Goal: Transaction & Acquisition: Purchase product/service

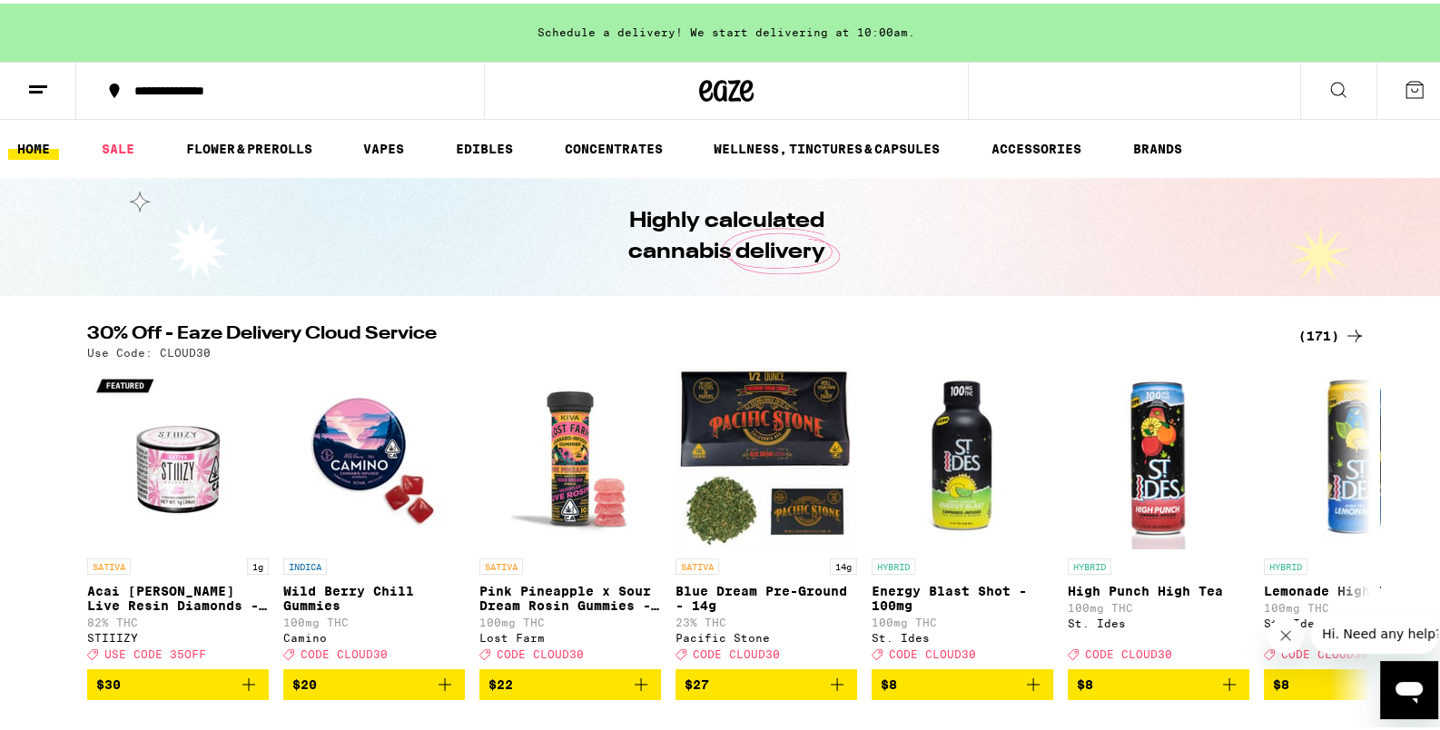
click at [1305, 334] on div "(171)" at bounding box center [1332, 332] width 67 height 22
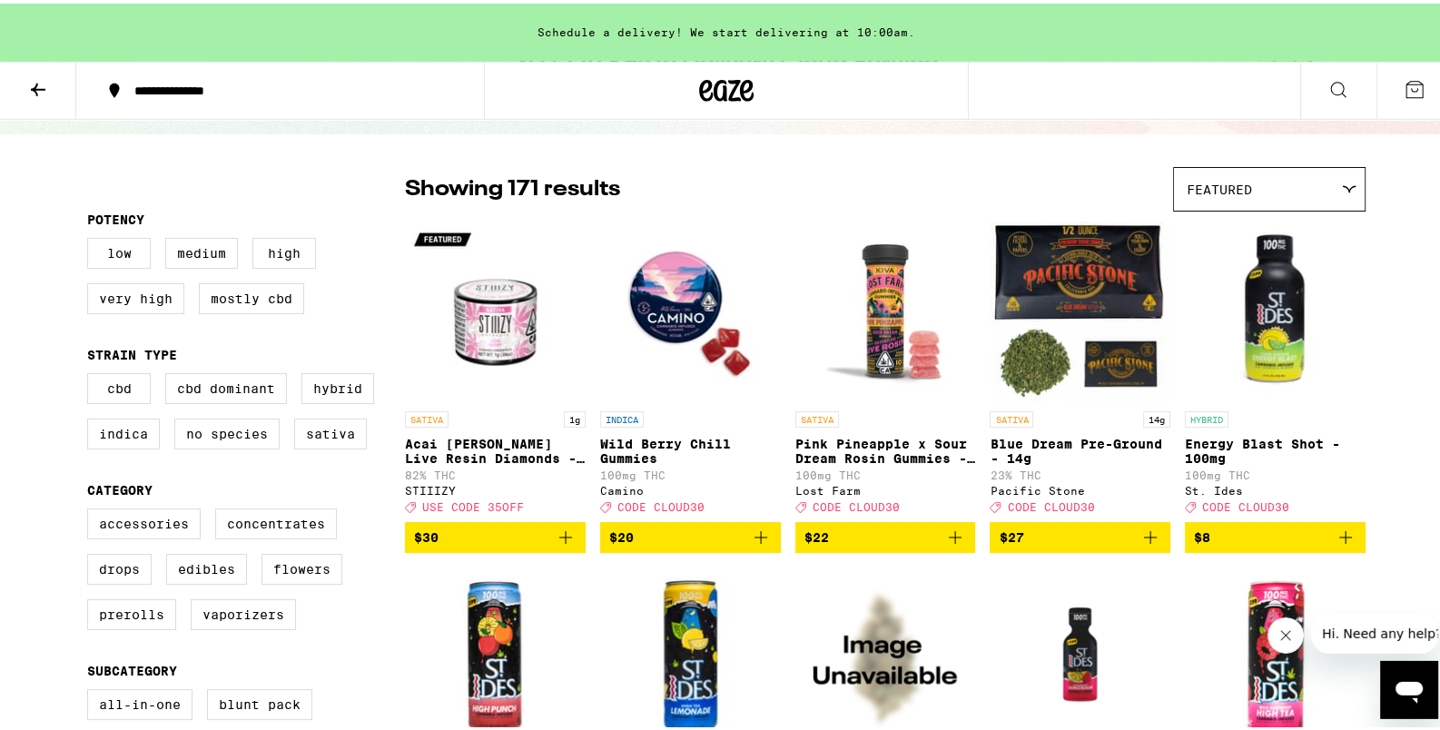
scroll to position [191, 0]
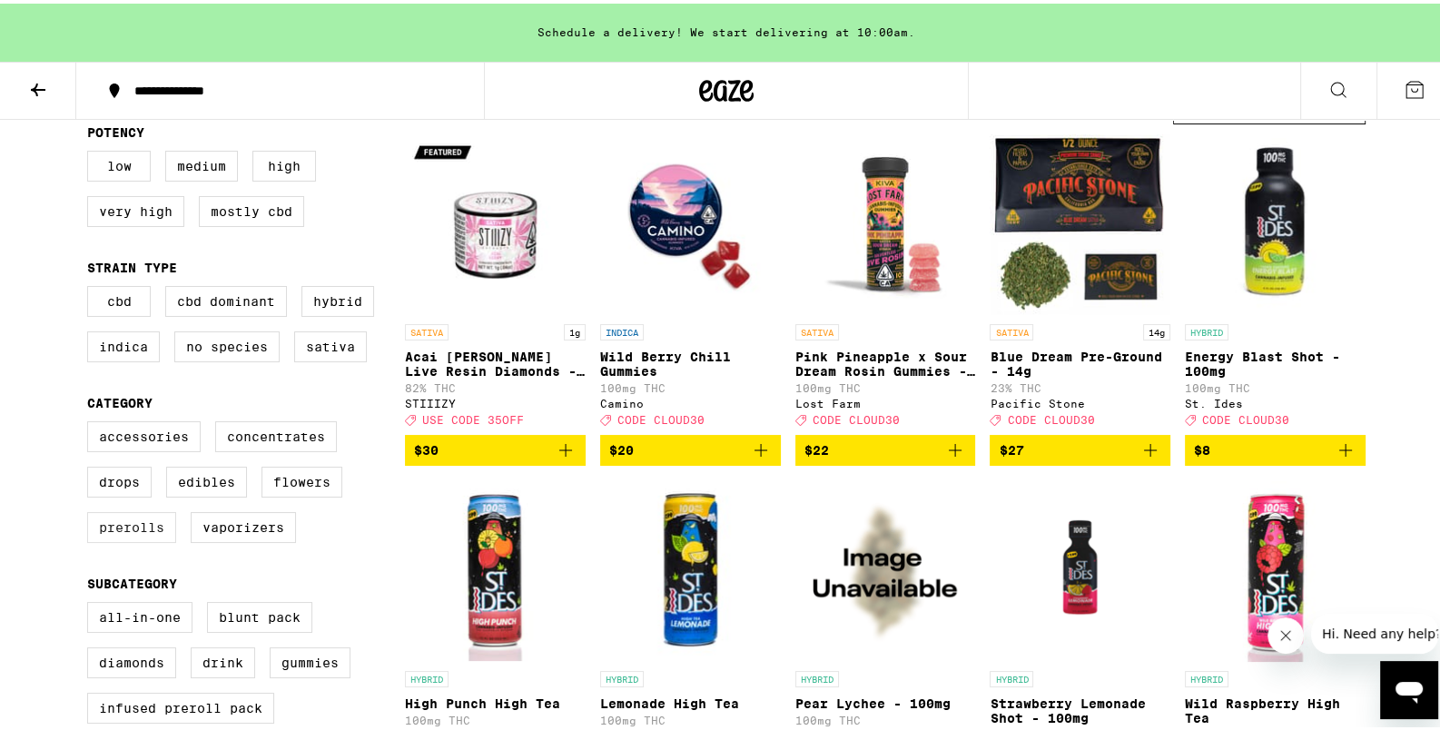
click at [117, 539] on label "Prerolls" at bounding box center [131, 524] width 89 height 31
click at [92, 421] on input "Prerolls" at bounding box center [91, 420] width 1 height 1
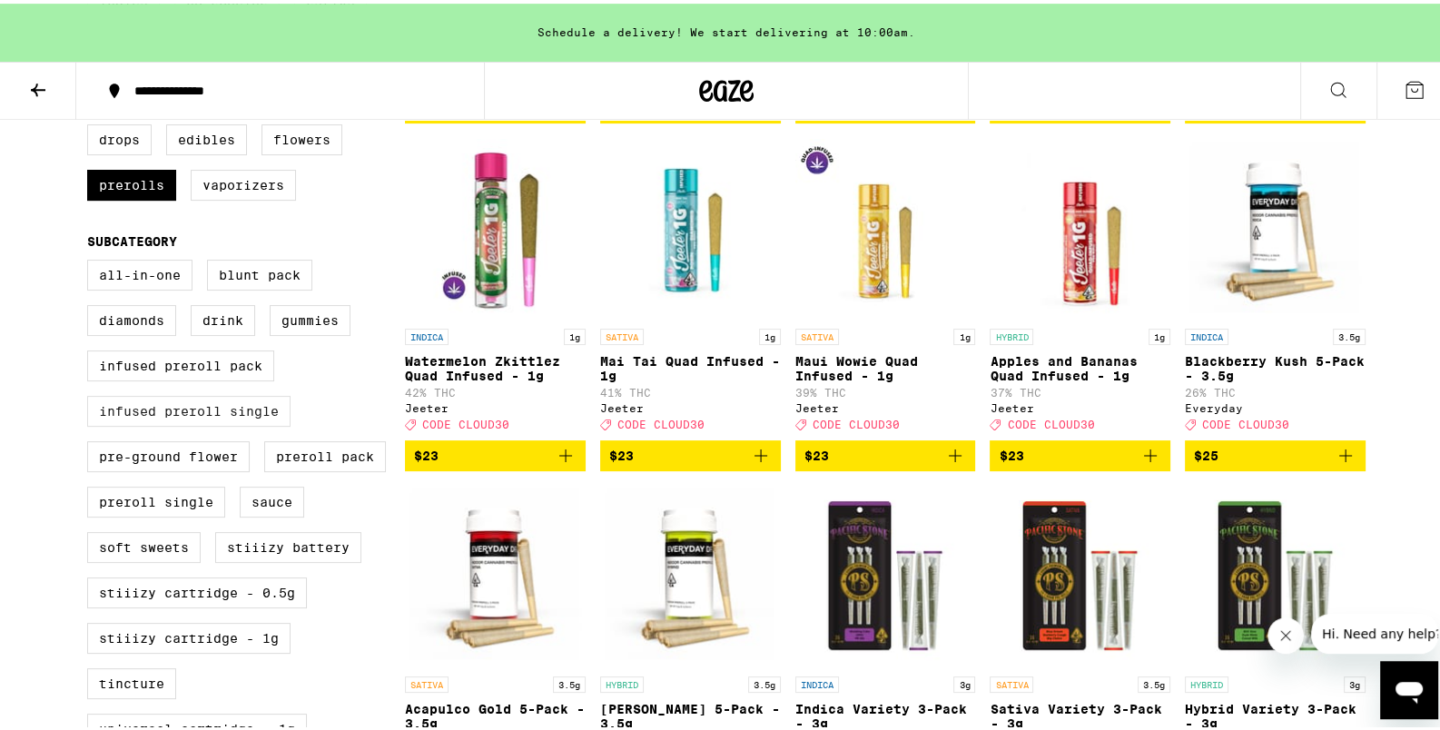
scroll to position [477, 0]
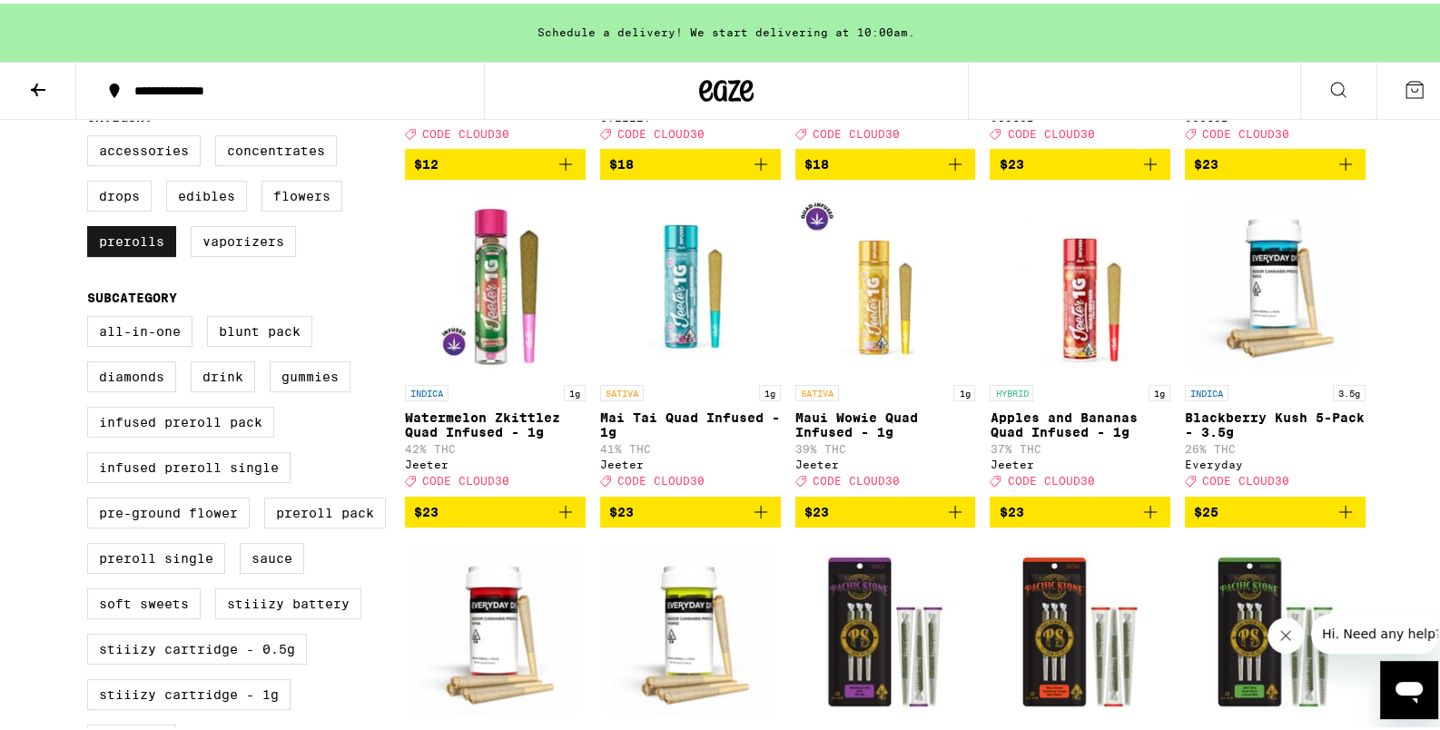
click at [115, 253] on label "Prerolls" at bounding box center [131, 237] width 89 height 31
click at [92, 135] on input "Prerolls" at bounding box center [91, 134] width 1 height 1
checkbox input "false"
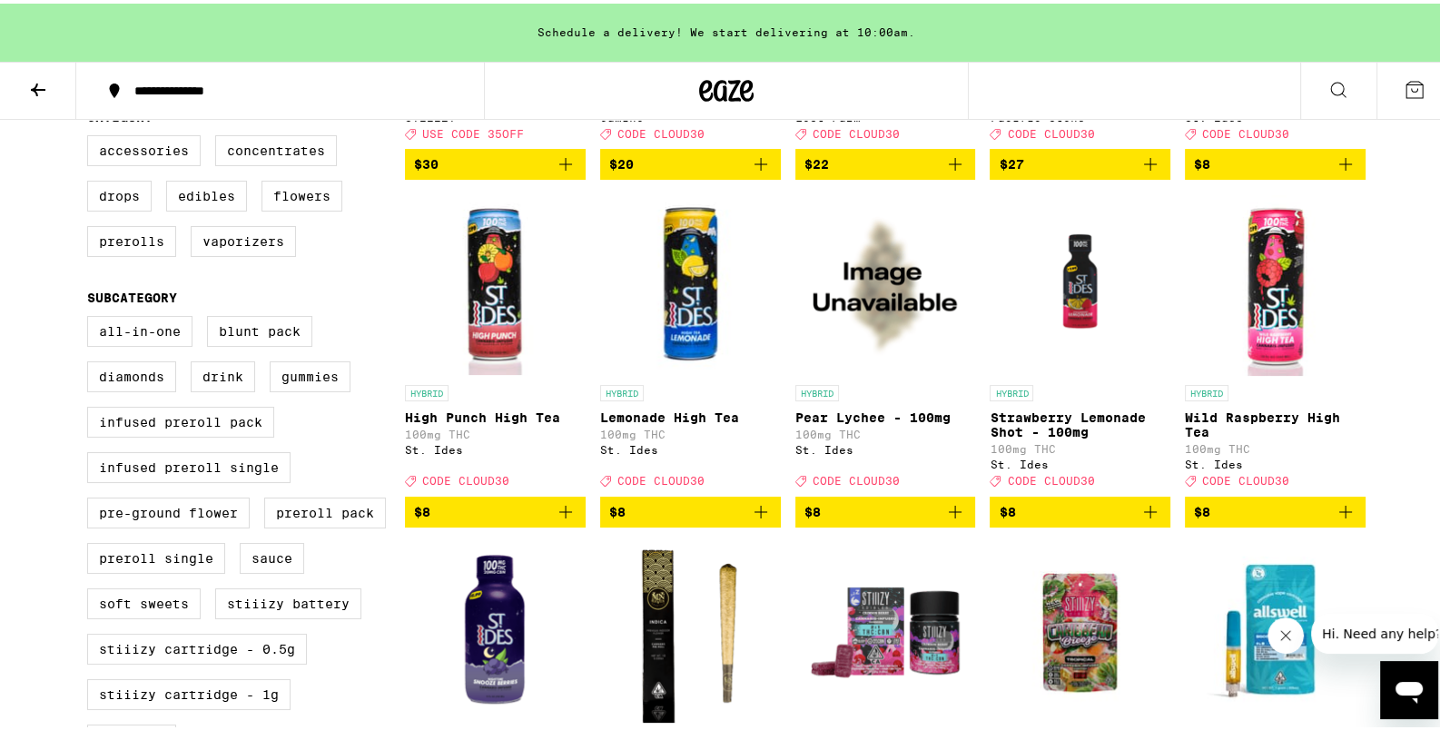
click at [317, 226] on div "Accessories Concentrates Drops Edibles Flowers Prerolls Vaporizers" at bounding box center [246, 200] width 318 height 136
click at [316, 208] on label "Flowers" at bounding box center [302, 192] width 81 height 31
click at [92, 135] on input "Flowers" at bounding box center [91, 134] width 1 height 1
checkbox input "true"
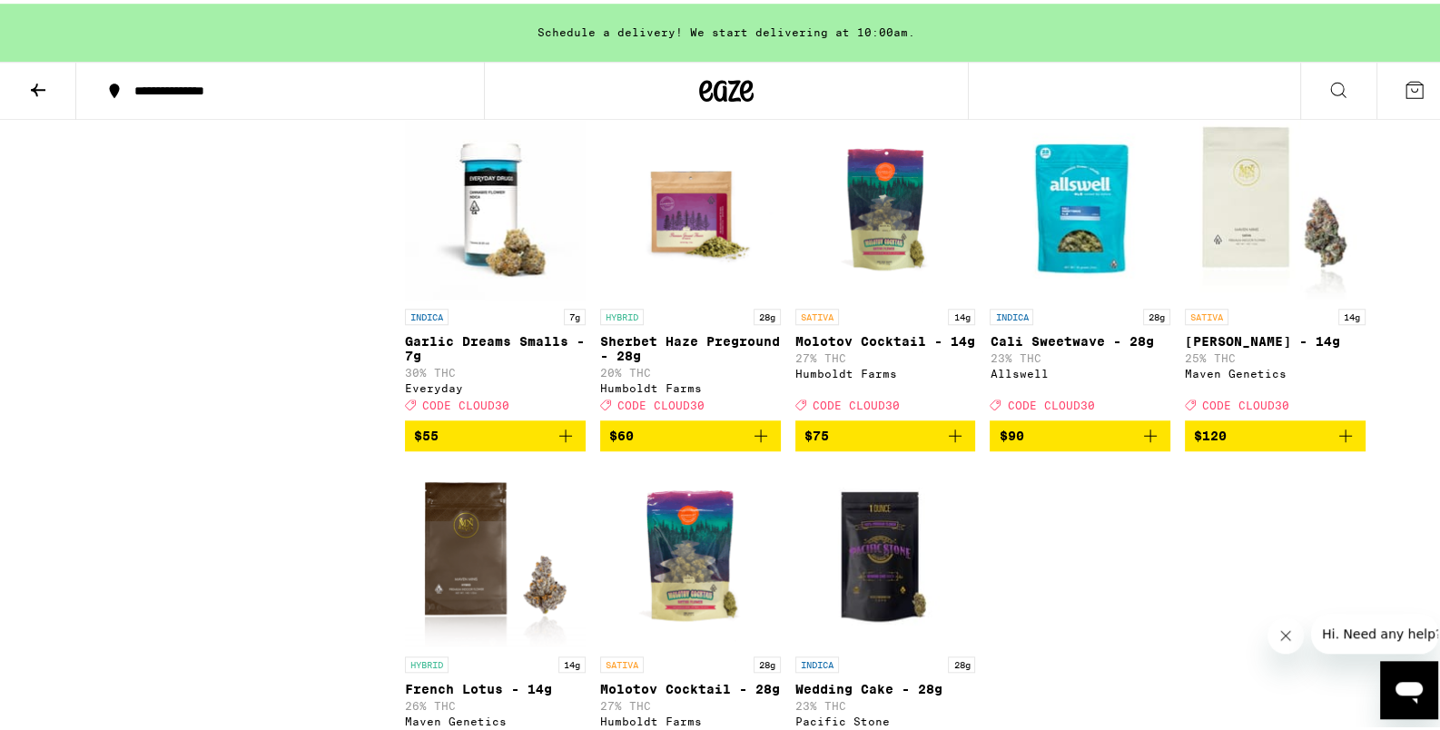
scroll to position [1907, 0]
